Goal: Task Accomplishment & Management: Manage account settings

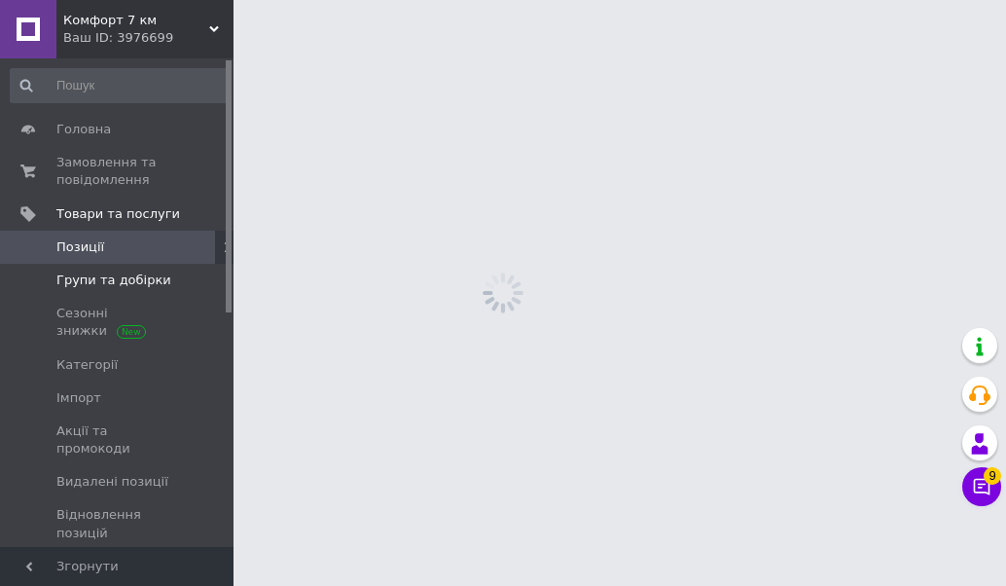
click at [134, 279] on span "Групи та добірки" at bounding box center [113, 280] width 115 height 18
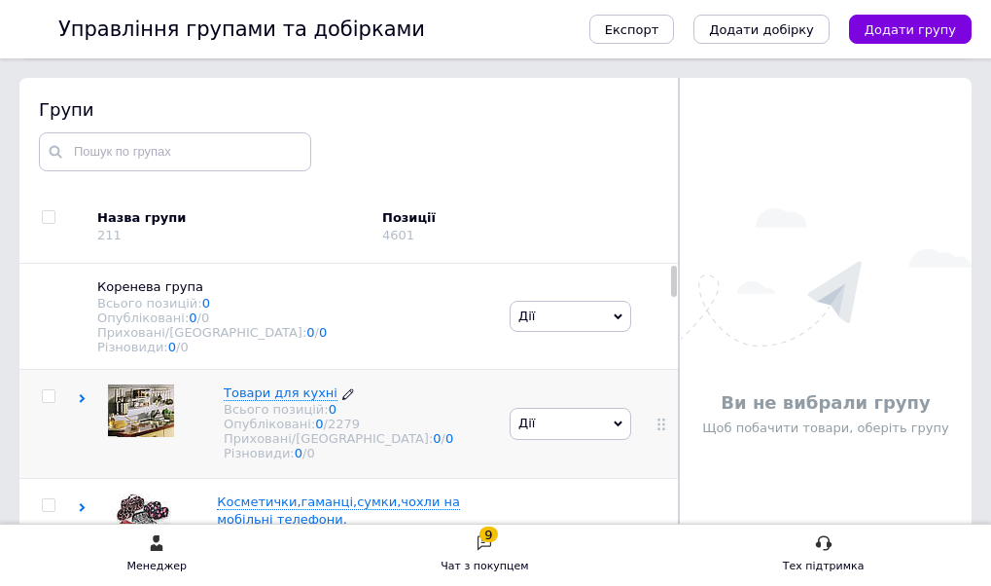
click at [335, 396] on span "Товари для кухні" at bounding box center [281, 392] width 114 height 15
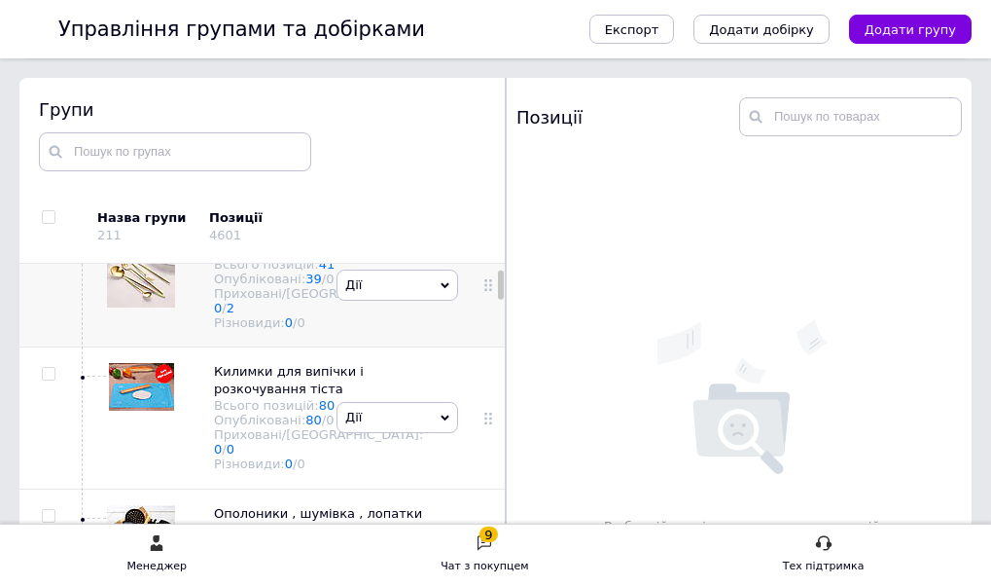
scroll to position [292, 0]
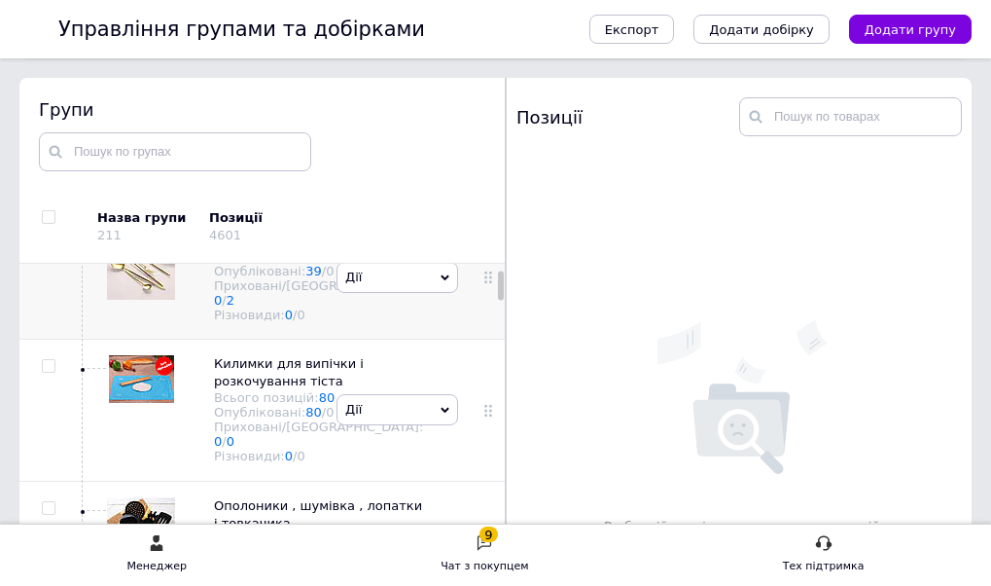
click at [306, 247] on span "Ложки, виделки" at bounding box center [268, 240] width 109 height 15
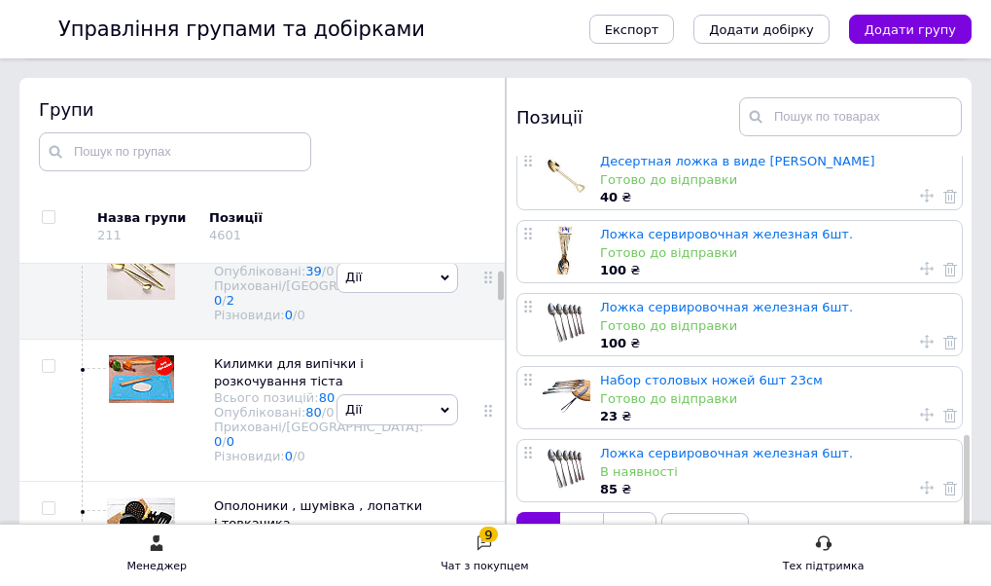
scroll to position [1110, 0]
click at [316, 388] on span "Килимки для випічки і розкочування тіста" at bounding box center [289, 372] width 150 height 32
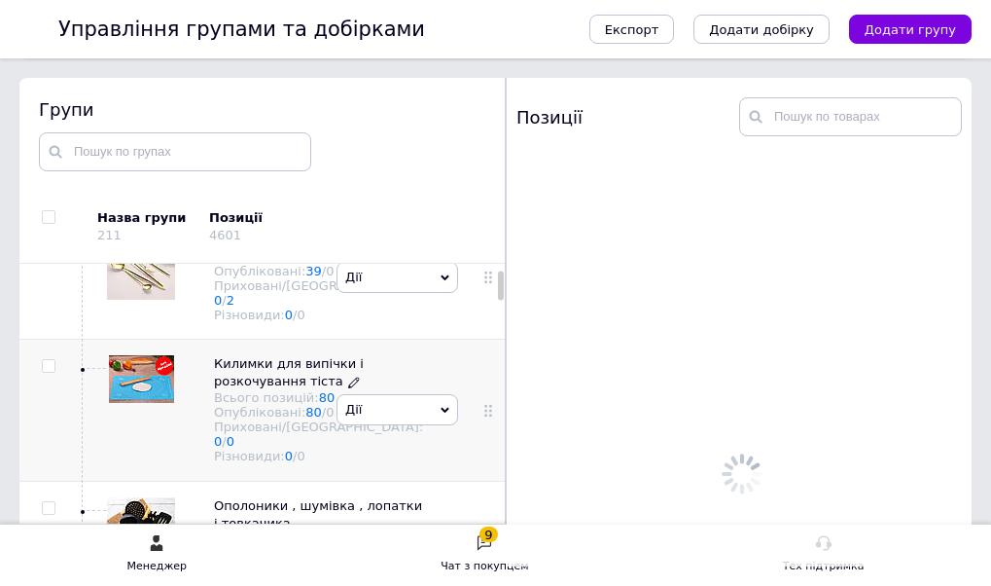
scroll to position [0, 0]
